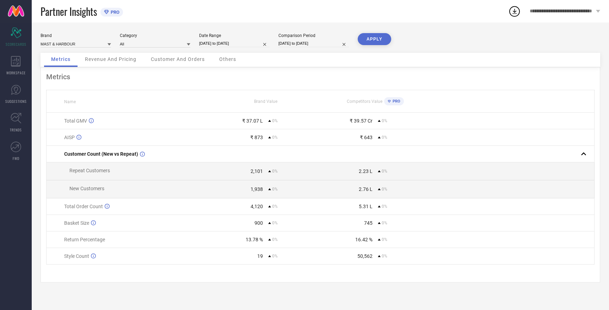
drag, startPoint x: 374, startPoint y: 33, endPoint x: 370, endPoint y: 29, distance: 5.8
click at [373, 35] on button "APPLY" at bounding box center [373, 39] width 33 height 12
click at [373, 45] on div "APPLY" at bounding box center [373, 43] width 33 height 20
click at [373, 38] on button "APPLY" at bounding box center [373, 39] width 33 height 12
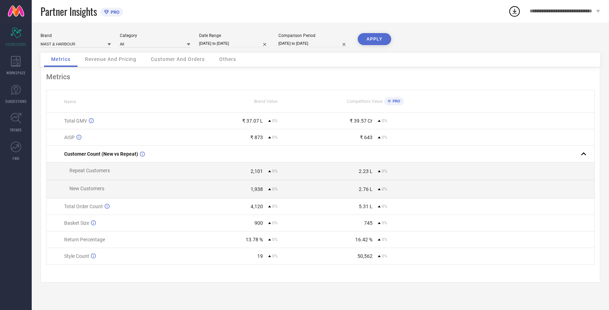
click at [373, 38] on button "APPLY" at bounding box center [373, 39] width 33 height 12
